Goal: Information Seeking & Learning: Learn about a topic

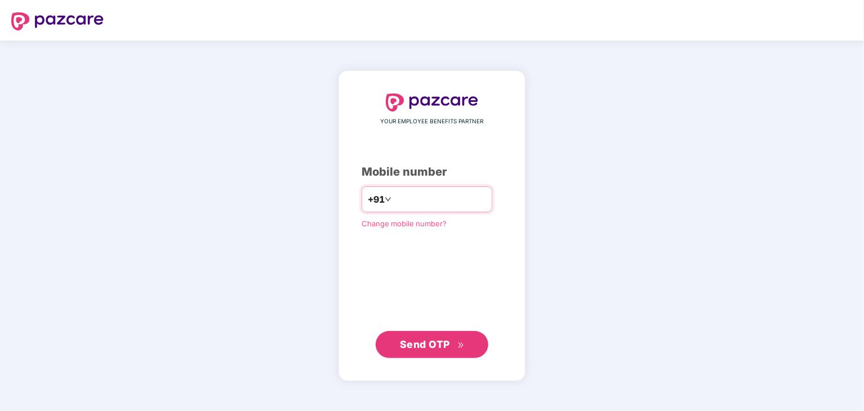
click at [425, 203] on input "number" at bounding box center [440, 199] width 92 height 18
click at [417, 198] on input "*********" at bounding box center [440, 199] width 92 height 18
type input "**********"
click at [435, 341] on span "Send OTP" at bounding box center [425, 344] width 50 height 12
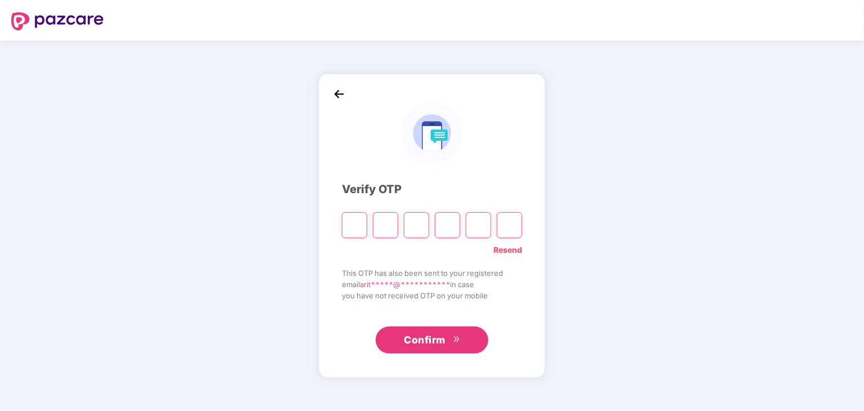
type input "*"
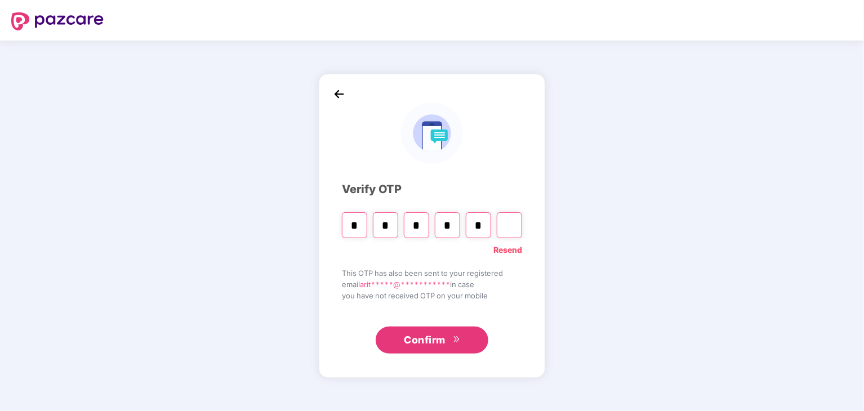
type input "*"
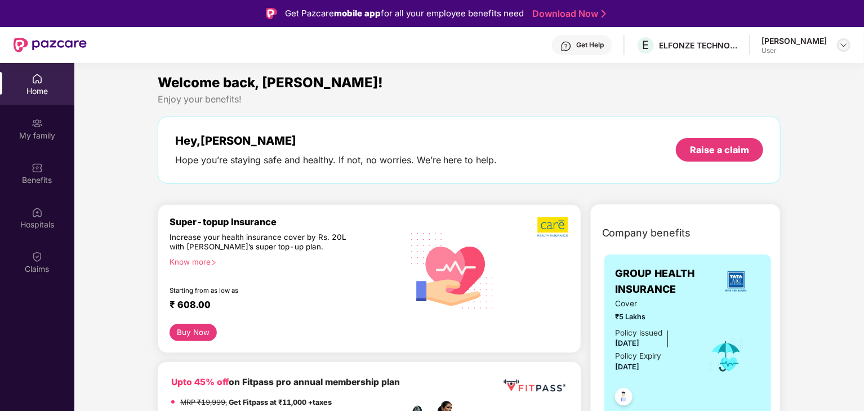
click at [842, 43] on img at bounding box center [843, 45] width 9 height 9
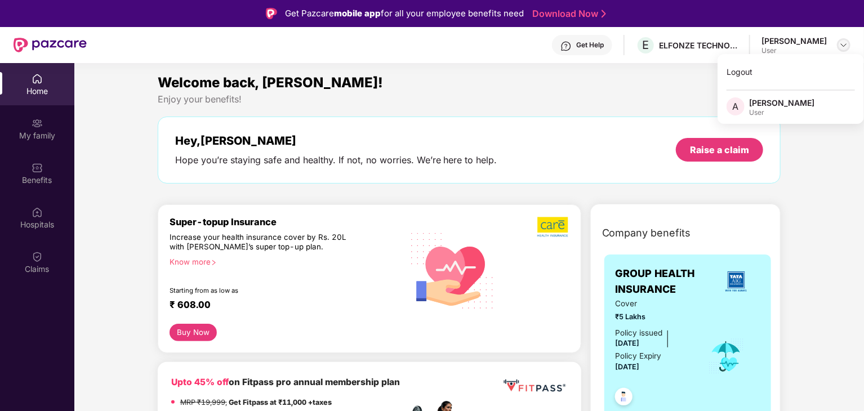
click at [842, 43] on img at bounding box center [843, 45] width 9 height 9
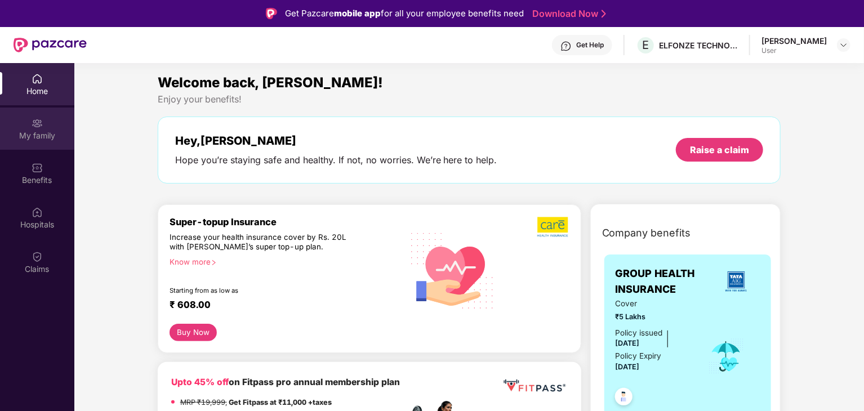
click at [33, 137] on div "My family" at bounding box center [37, 135] width 74 height 11
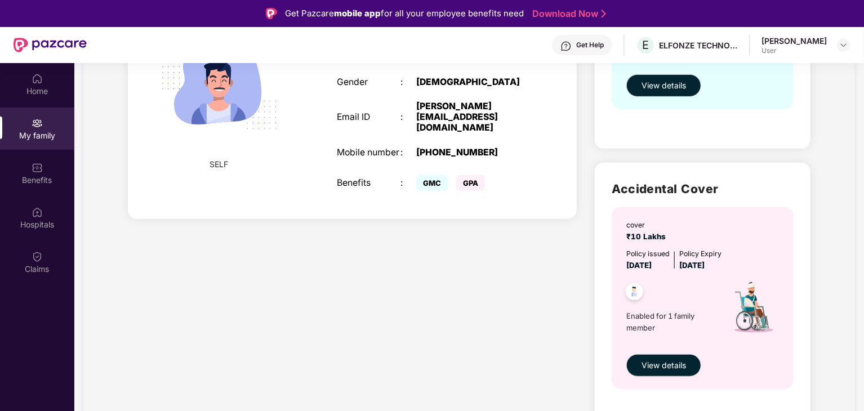
scroll to position [230, 0]
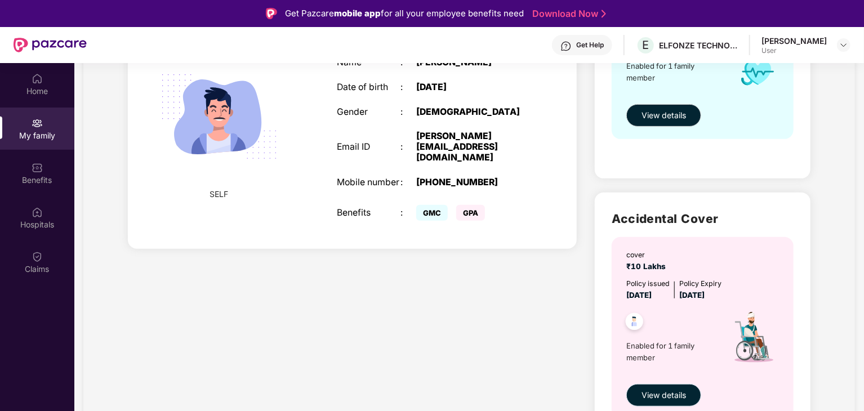
click at [645, 398] on span "View details" at bounding box center [663, 395] width 44 height 12
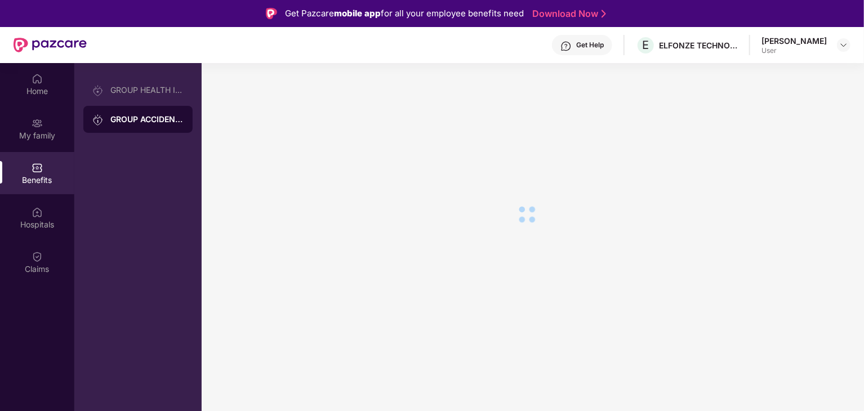
scroll to position [0, 0]
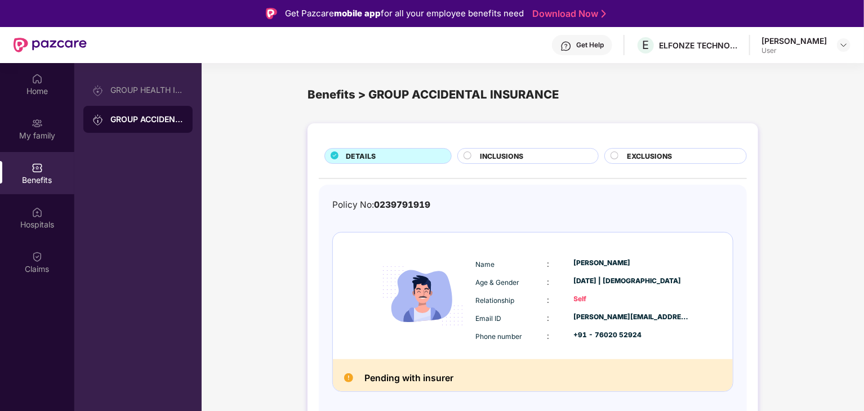
click at [472, 153] on div at bounding box center [468, 156] width 11 height 11
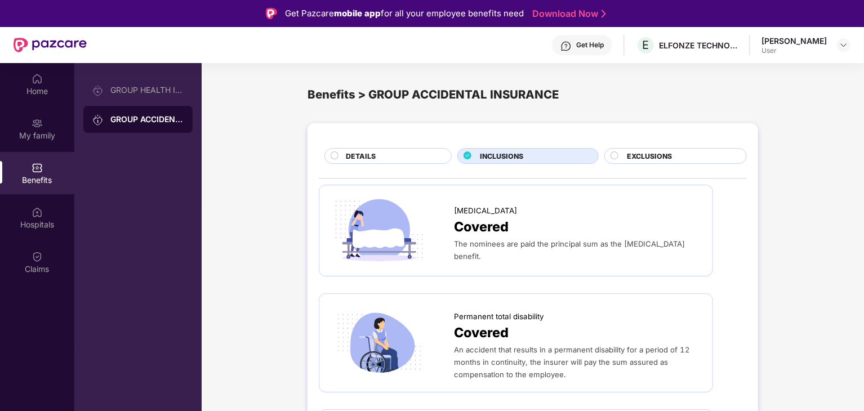
click at [615, 155] on circle at bounding box center [613, 155] width 7 height 7
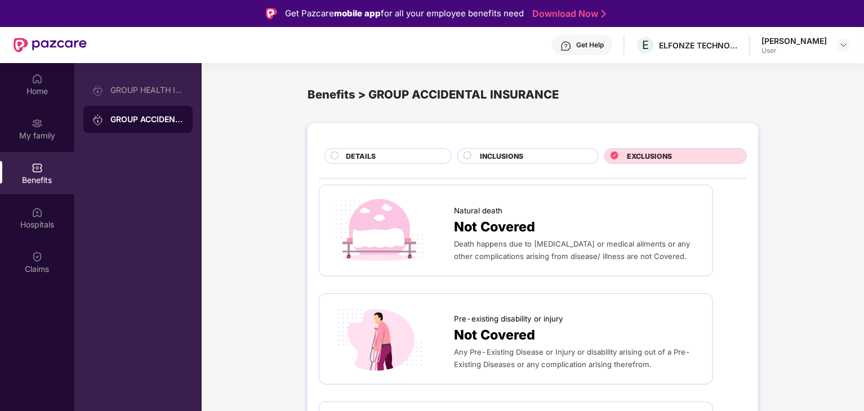
click at [469, 155] on circle at bounding box center [467, 155] width 7 height 7
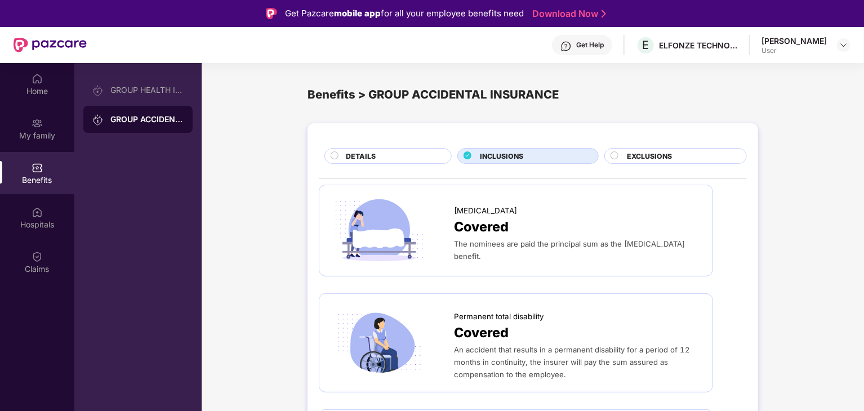
click at [351, 154] on span "DETAILS" at bounding box center [361, 156] width 30 height 11
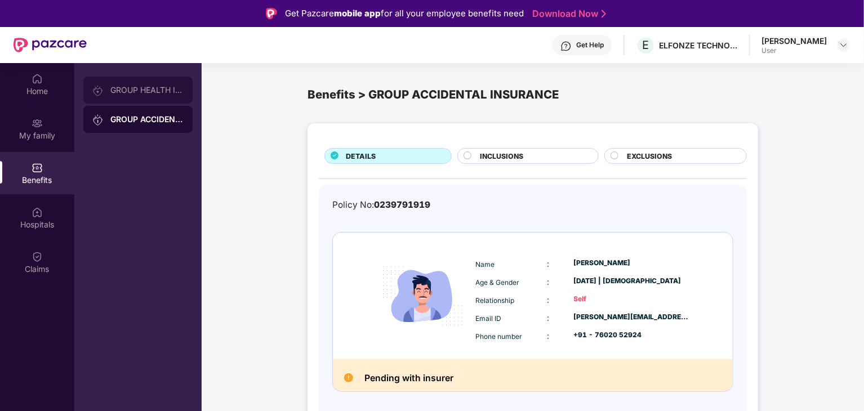
click at [120, 87] on div "GROUP HEALTH INSURANCE" at bounding box center [146, 90] width 73 height 9
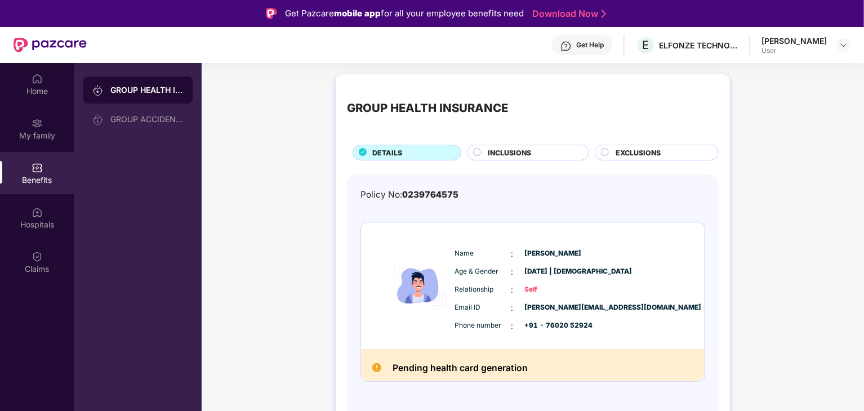
click at [534, 289] on span "Self" at bounding box center [553, 289] width 56 height 11
click at [547, 288] on span "Self" at bounding box center [553, 289] width 56 height 11
click at [360, 64] on main "GROUP HEALTH INSURANCE DETAILS INCLUSIONS EXCLUSIONS Policy No: 0239764575 Name…" at bounding box center [533, 268] width 662 height 411
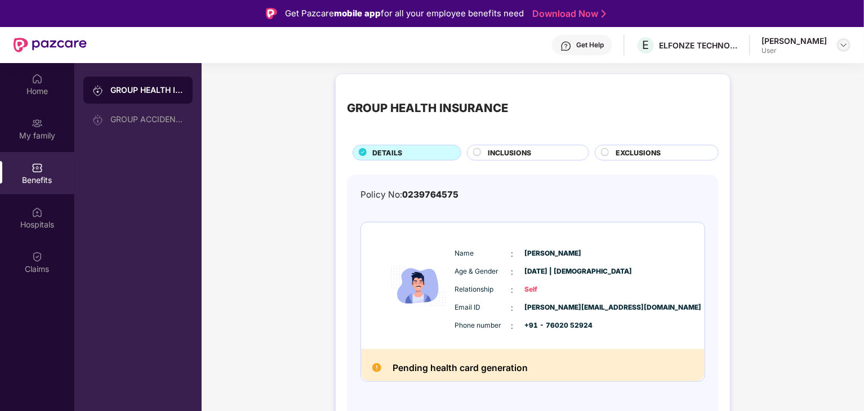
click at [842, 46] on img at bounding box center [843, 45] width 9 height 9
click at [768, 72] on div "Logout" at bounding box center [790, 72] width 146 height 22
